Goal: Check status: Check status

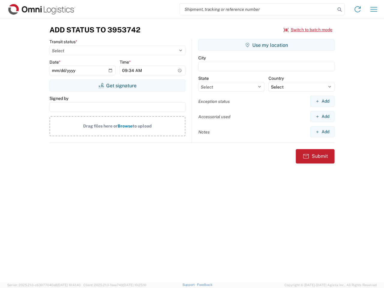
click at [258, 9] on input "search" at bounding box center [257, 9] width 155 height 11
click at [340, 10] on icon at bounding box center [339, 9] width 8 height 8
click at [358, 9] on icon at bounding box center [358, 9] width 10 height 10
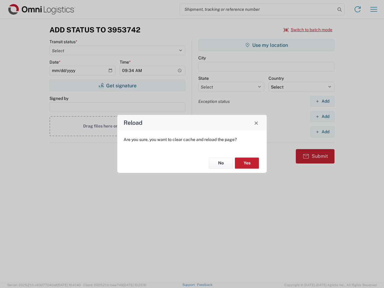
click at [374, 9] on div "Reload Are you sure, you want to clear cache and reload the page? No Yes" at bounding box center [192, 144] width 384 height 288
click at [308, 30] on div "Reload Are you sure, you want to clear cache and reload the page? No Yes" at bounding box center [192, 144] width 384 height 288
click at [117, 85] on div "Reload Are you sure, you want to clear cache and reload the page? No Yes" at bounding box center [192, 144] width 384 height 288
click at [266, 45] on div "Reload Are you sure, you want to clear cache and reload the page? No Yes" at bounding box center [192, 144] width 384 height 288
click at [322, 101] on div "Reload Are you sure, you want to clear cache and reload the page? No Yes" at bounding box center [192, 144] width 384 height 288
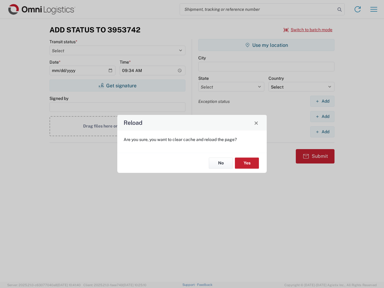
click at [322, 116] on div "Reload Are you sure, you want to clear cache and reload the page? No Yes" at bounding box center [192, 144] width 384 height 288
click at [322, 132] on div "Reload Are you sure, you want to clear cache and reload the page? No Yes" at bounding box center [192, 144] width 384 height 288
